Goal: Information Seeking & Learning: Learn about a topic

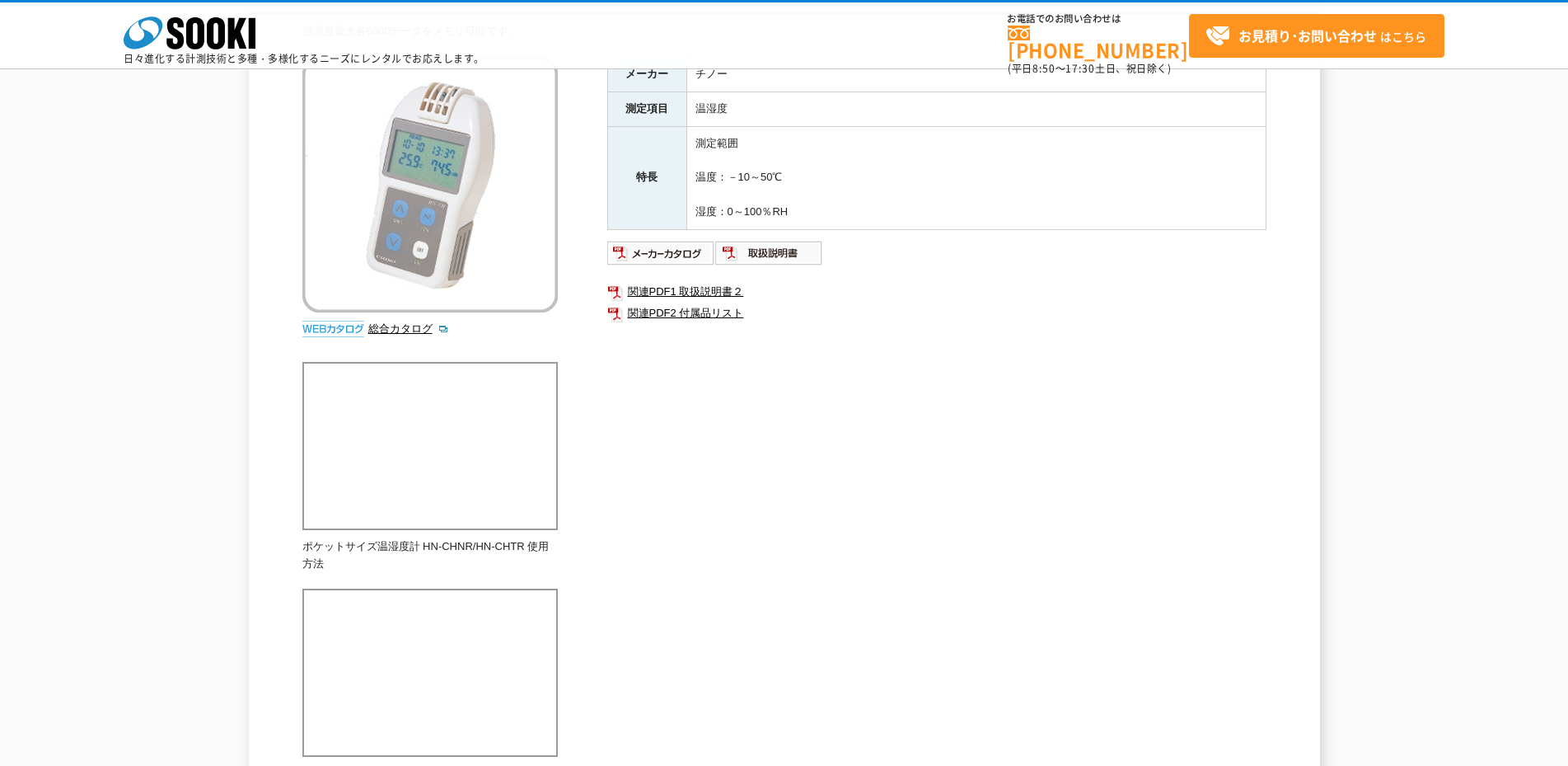
scroll to position [9, 0]
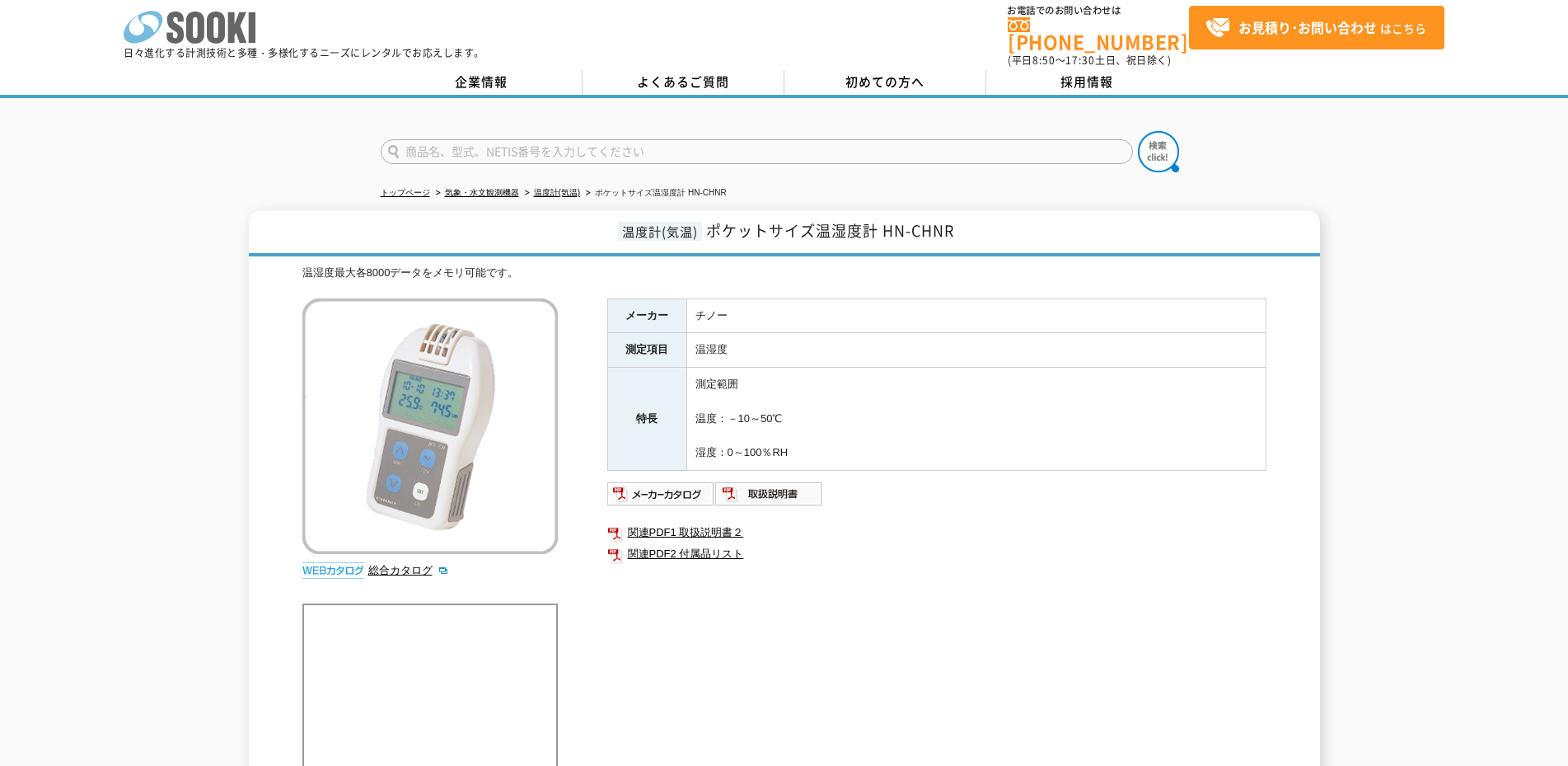
click at [250, 22] on rect at bounding box center [252, 28] width 7 height 30
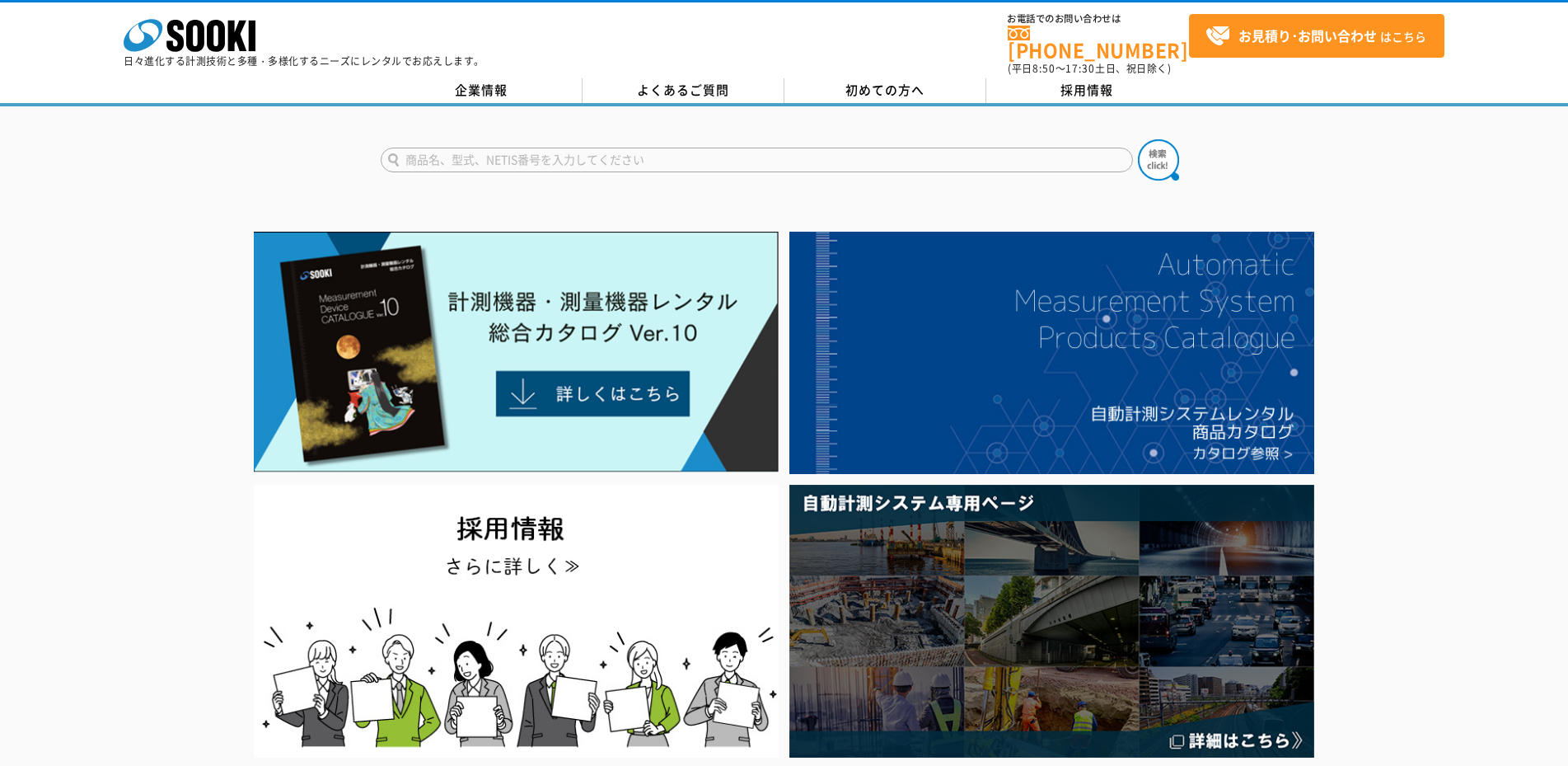
click at [468, 151] on input "text" at bounding box center [757, 160] width 753 height 25
type input "s"
click at [1138, 140] on button at bounding box center [1157, 160] width 41 height 41
click at [438, 151] on input "サーモカメラ" at bounding box center [757, 160] width 753 height 25
type input "サーモ　カメラ"
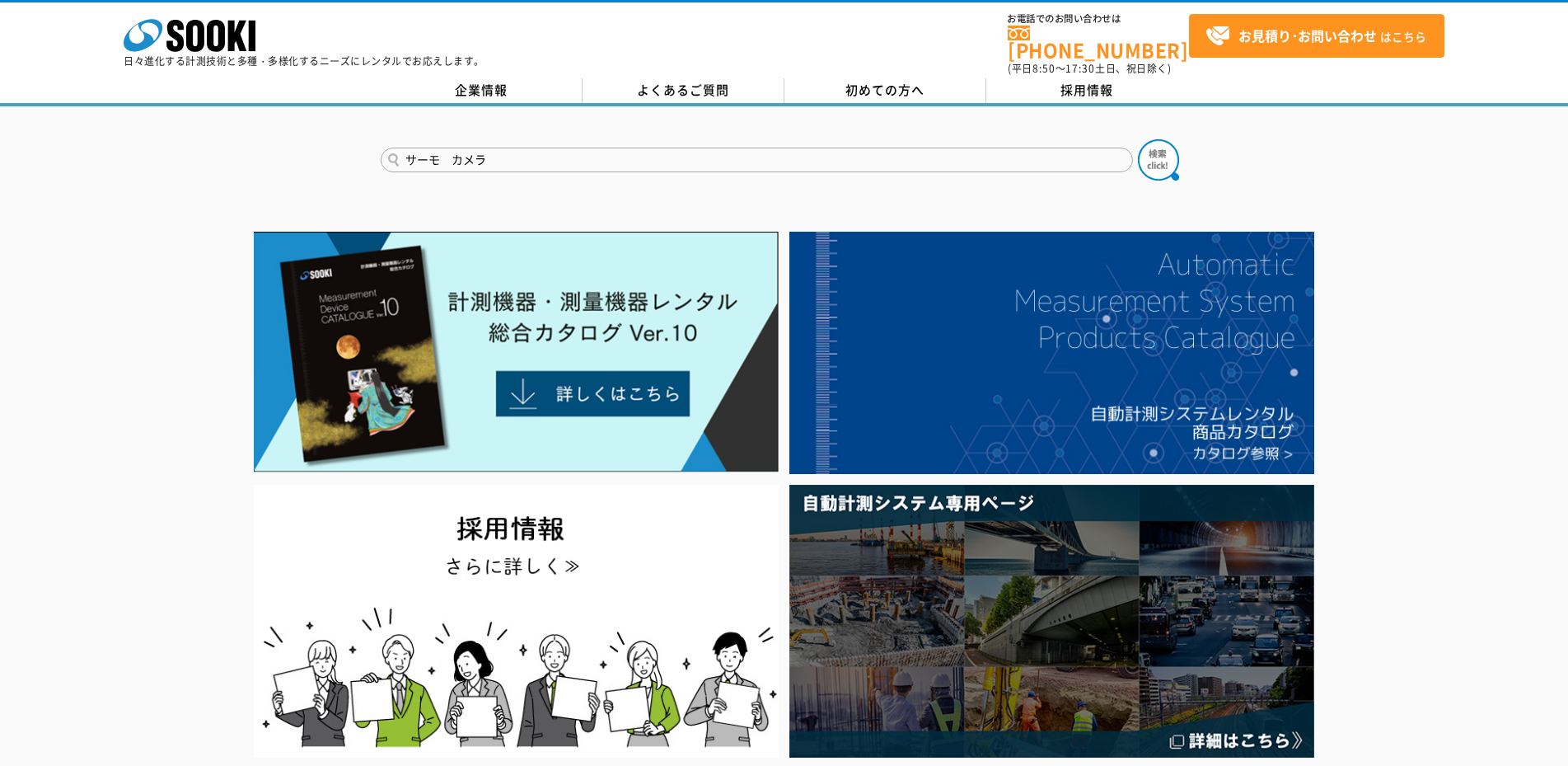
click at [1138, 140] on button at bounding box center [1157, 160] width 41 height 41
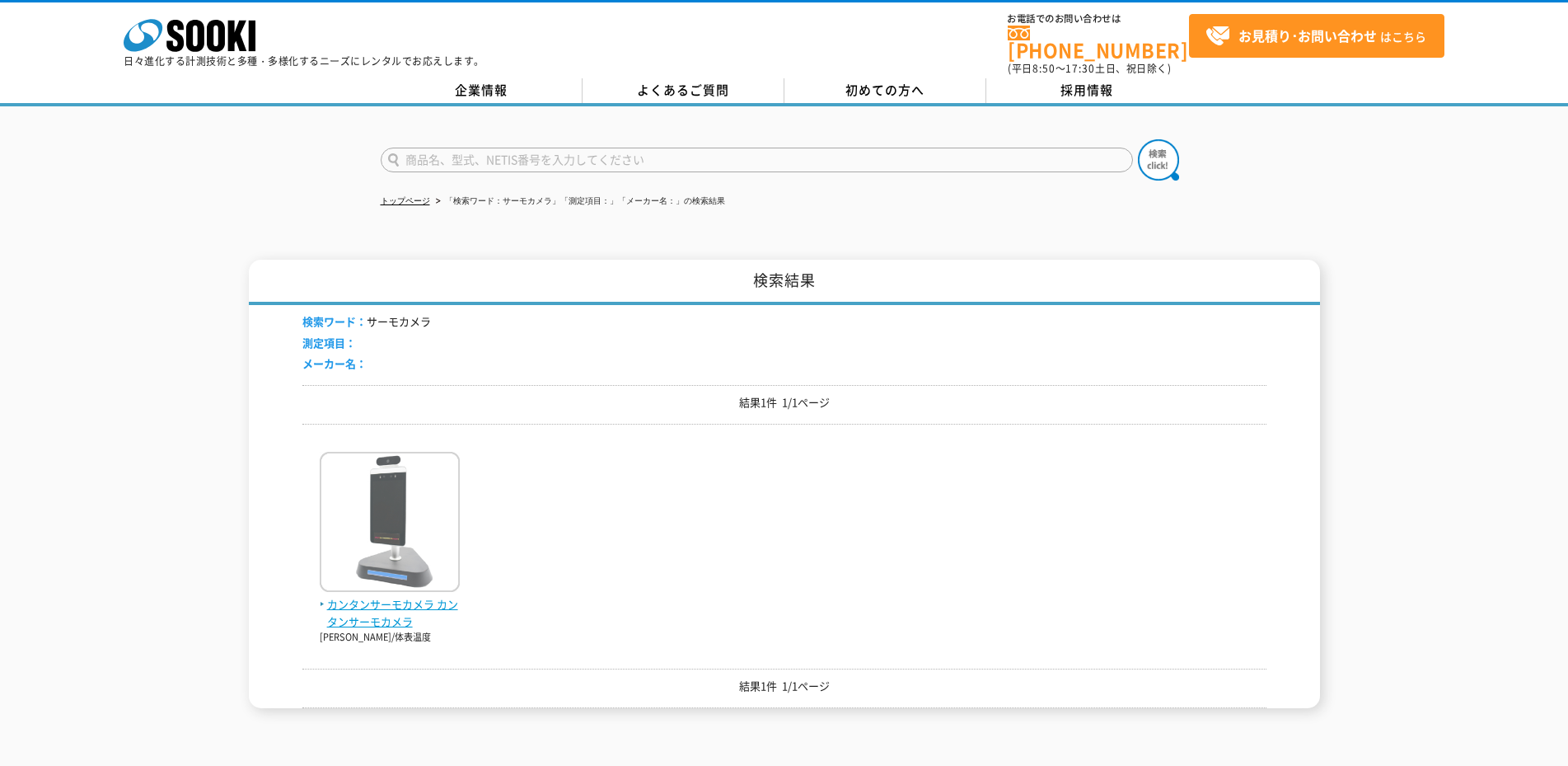
click at [408, 579] on img at bounding box center [389, 524] width 140 height 144
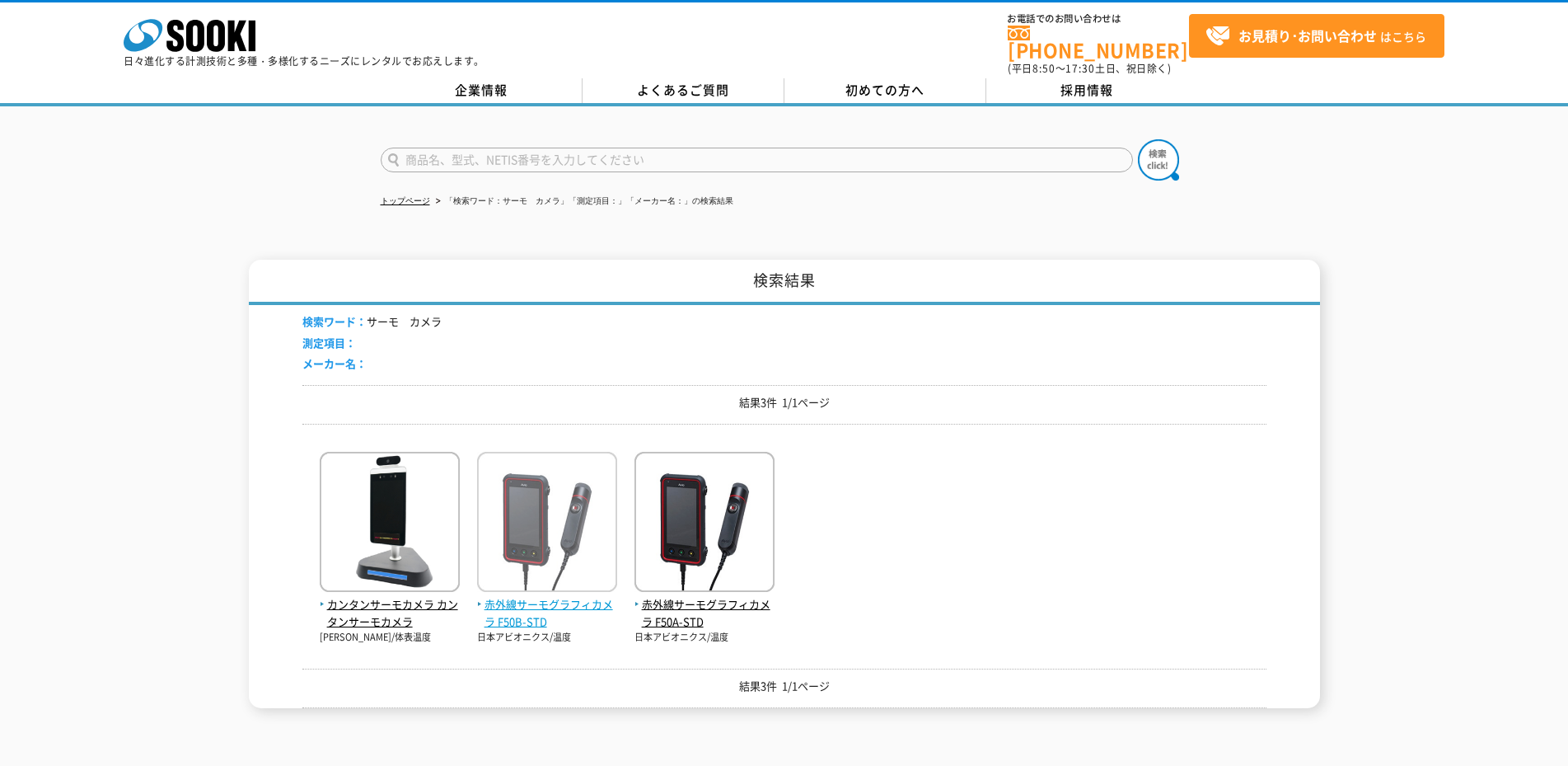
click at [549, 553] on img at bounding box center [546, 524] width 140 height 144
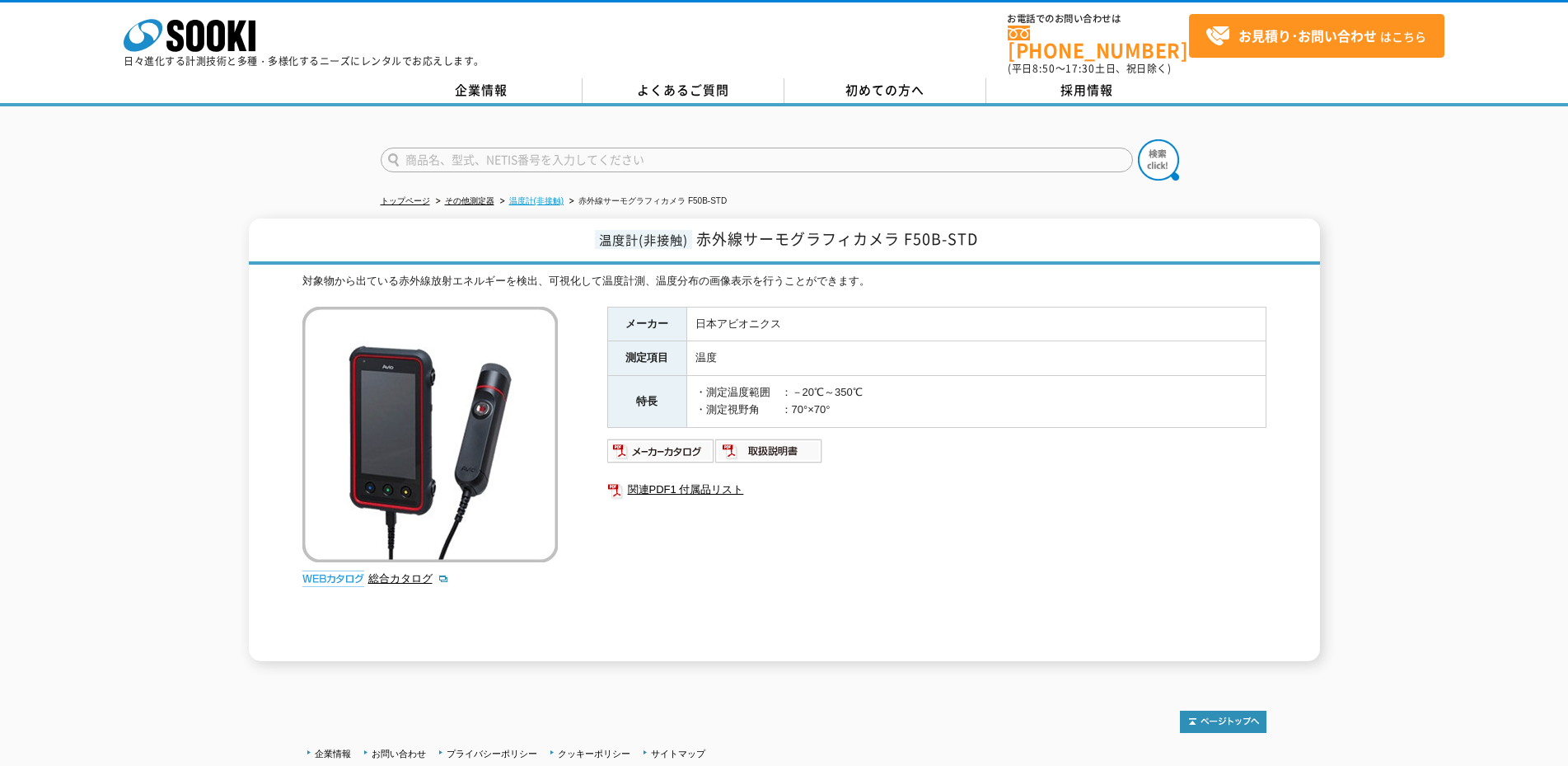
click at [551, 196] on link "温度計(非接触)" at bounding box center [537, 201] width 55 height 10
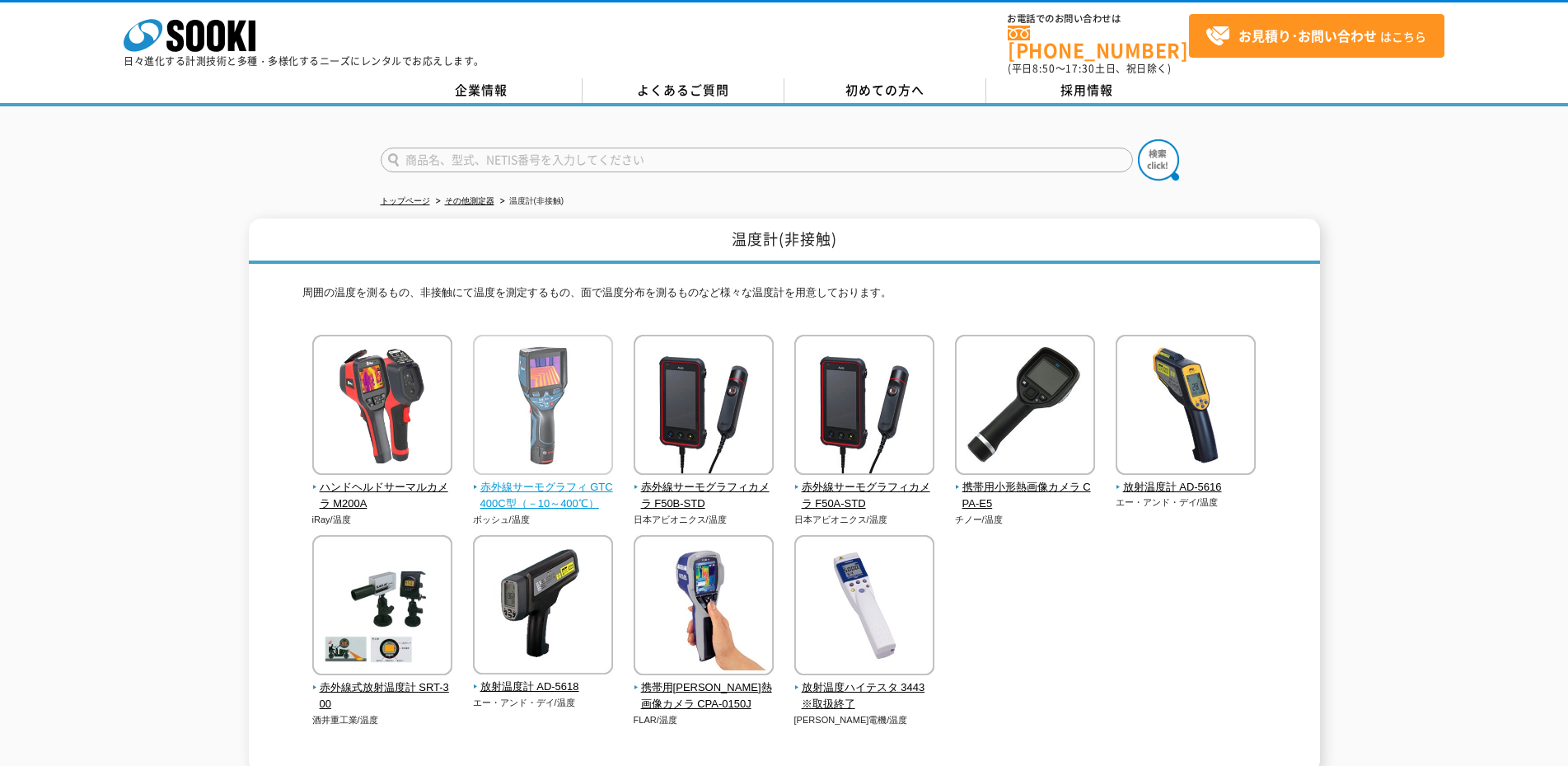
click at [523, 479] on span "赤外線サーモグラフィ GTC400C型（－10～400℃）" at bounding box center [544, 496] width 141 height 34
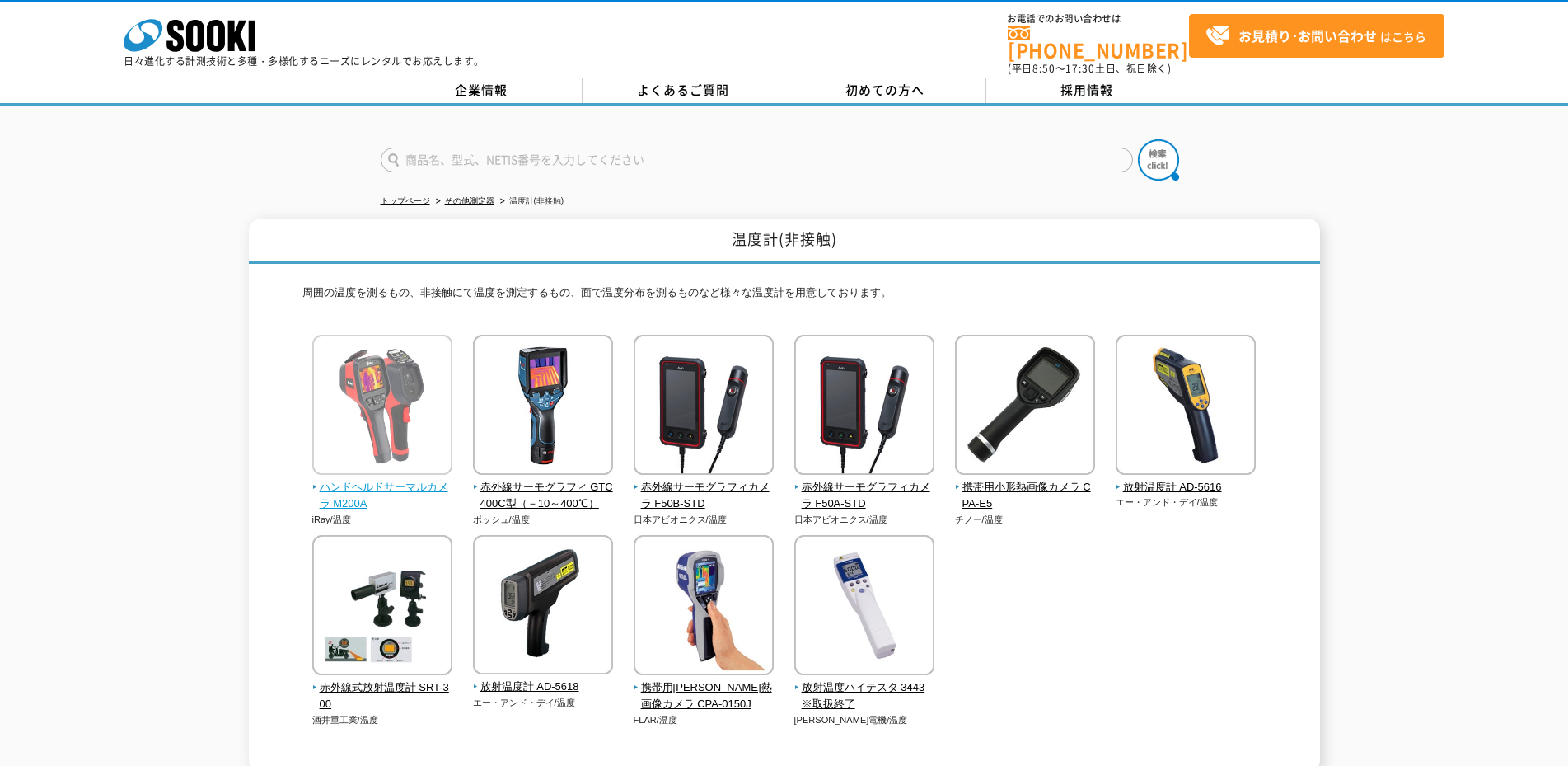
click at [424, 398] on img at bounding box center [382, 407] width 140 height 144
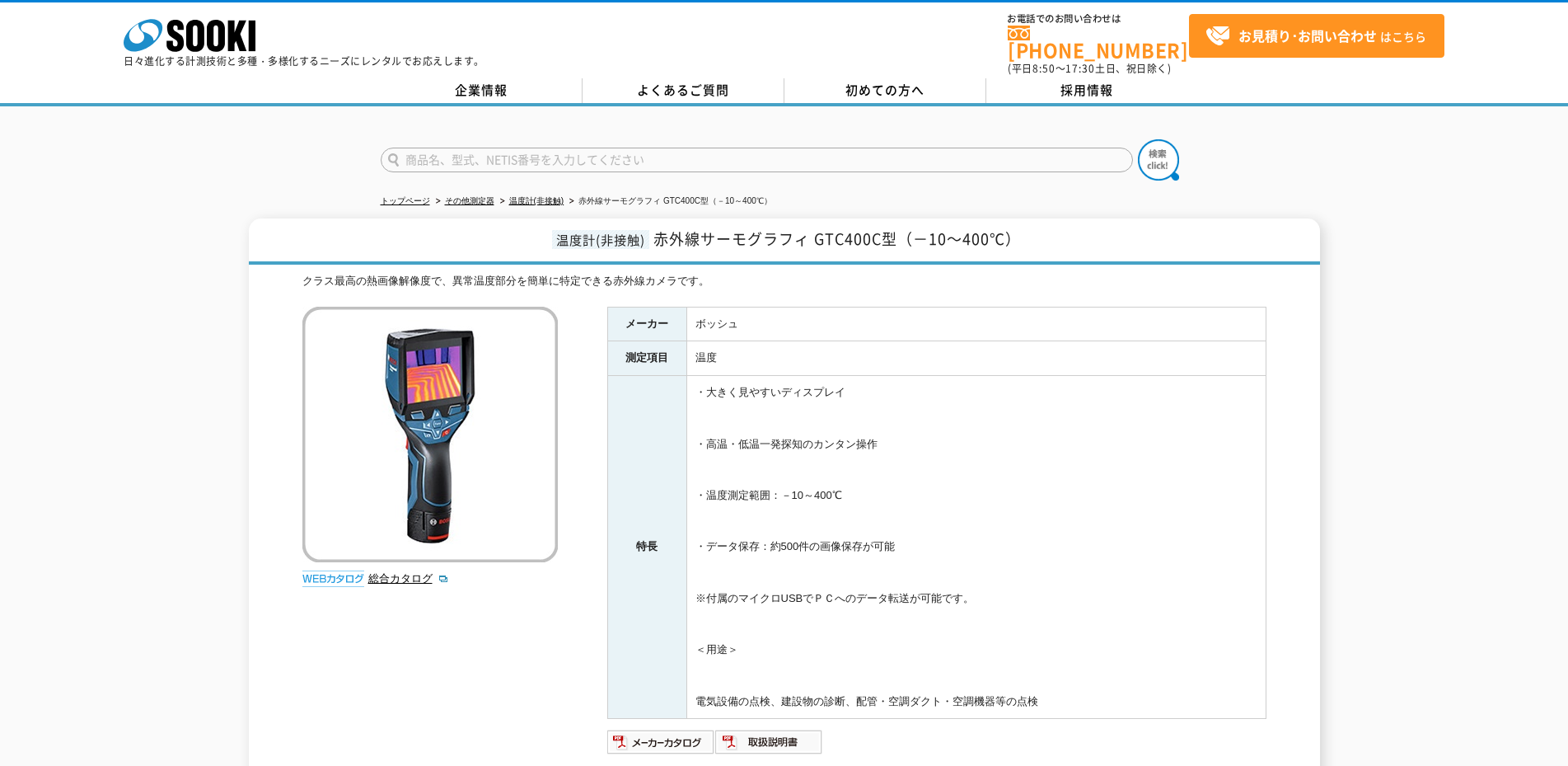
click at [1385, 337] on div "温度計(非接触) 赤外線サーモグラフィ GTC400C型（－10～400℃） クラス最高の熱画像解像度で、異常温度部分を簡単に特定できる赤外線カメラです。 総…" at bounding box center [784, 521] width 1568 height 605
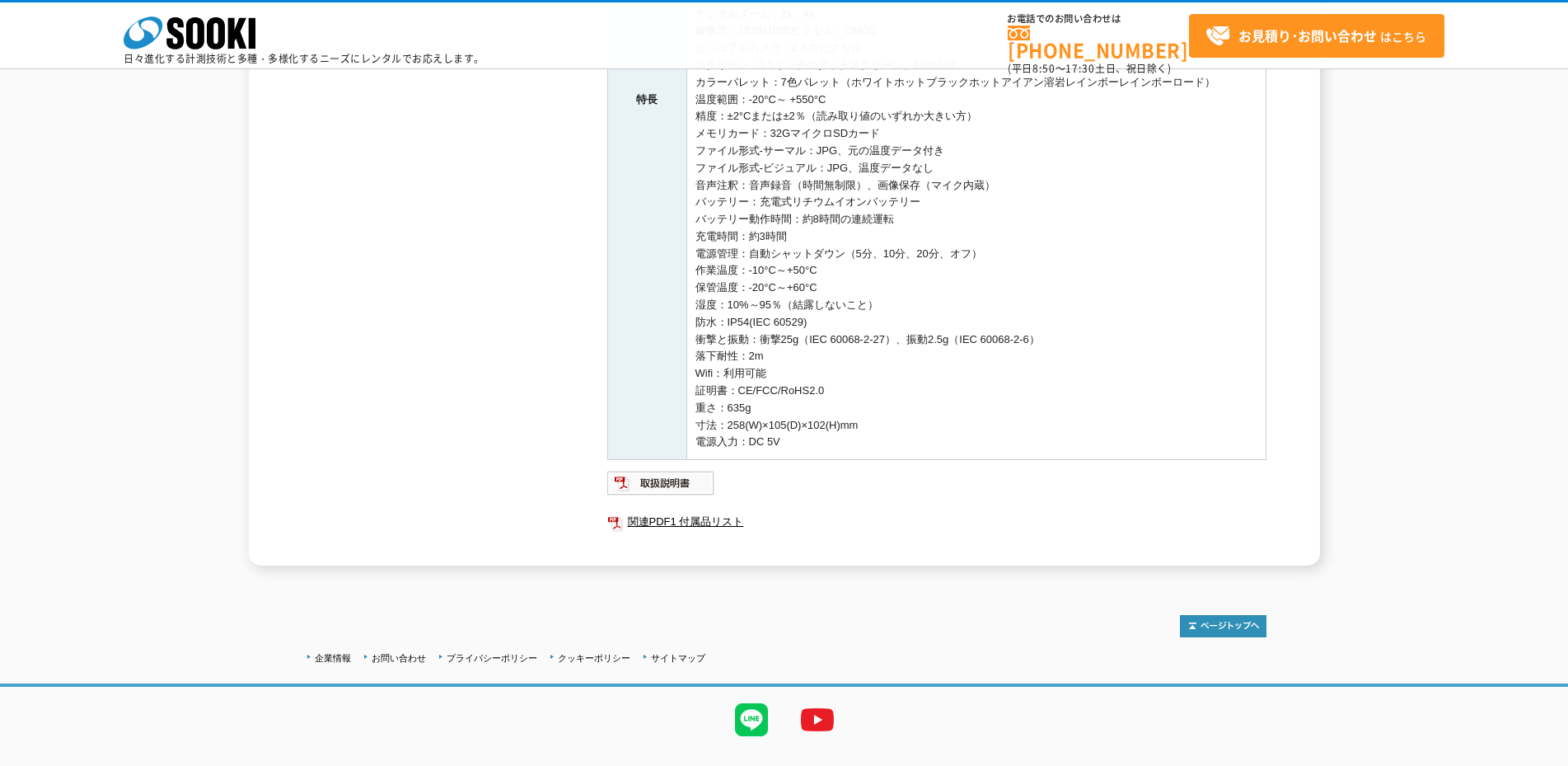
scroll to position [164, 0]
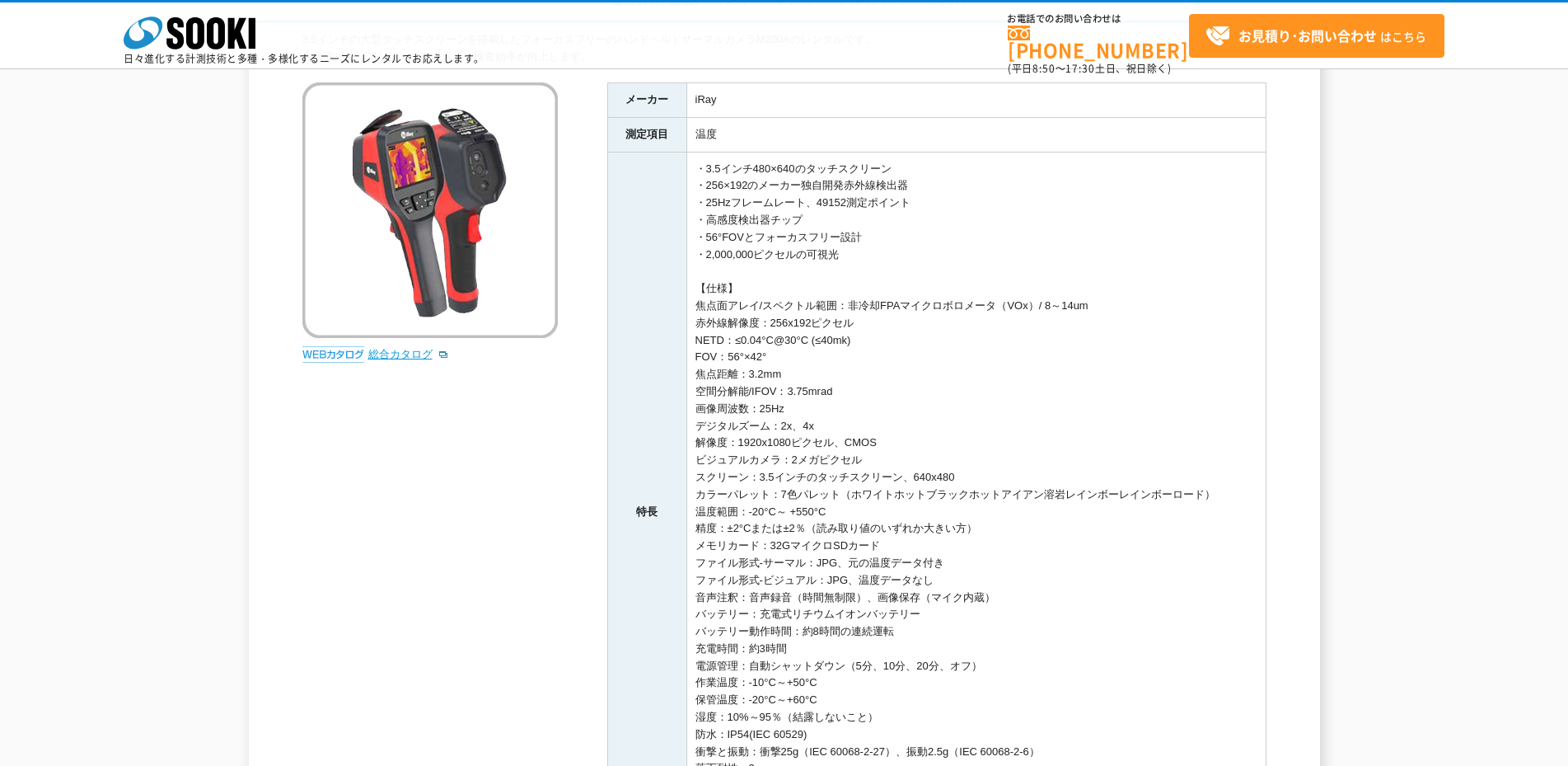
click at [406, 352] on link "総合カタログ" at bounding box center [409, 354] width 81 height 12
